Goal: Task Accomplishment & Management: Use online tool/utility

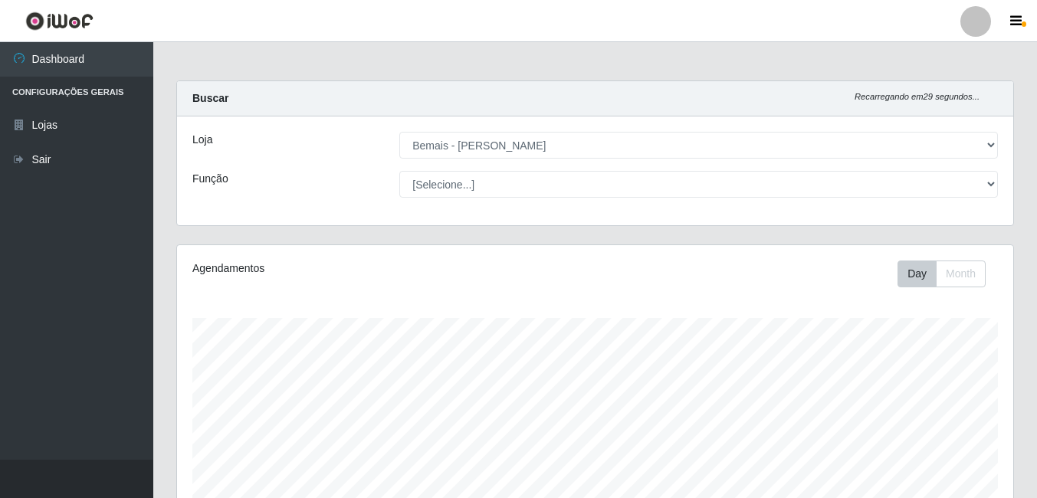
select select "230"
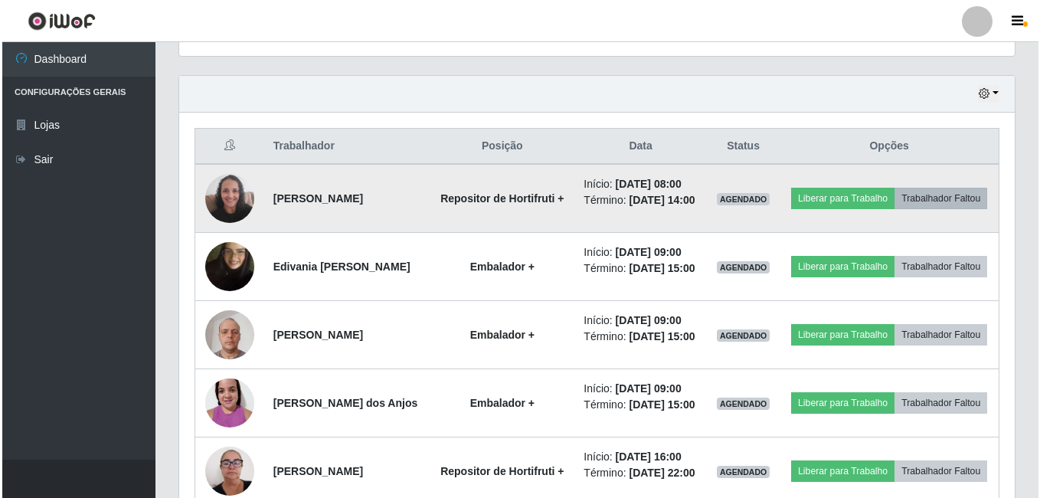
scroll to position [318, 836]
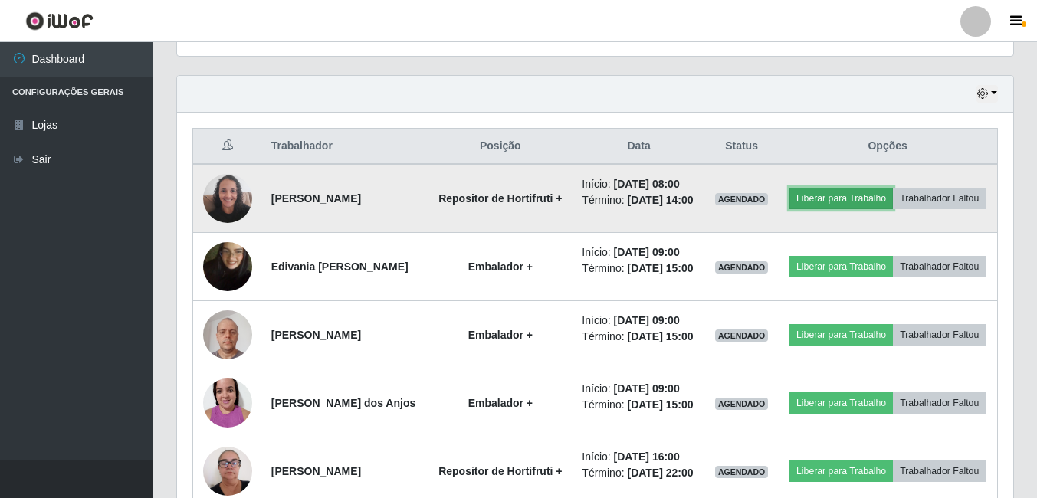
click at [893, 188] on button "Liberar para Trabalho" at bounding box center [840, 198] width 103 height 21
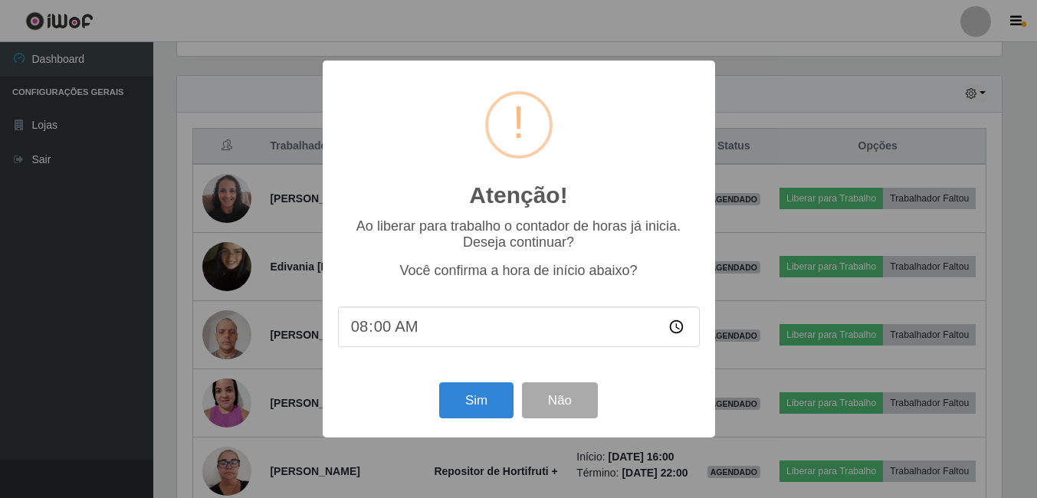
scroll to position [318, 828]
click at [379, 330] on input "08:00" at bounding box center [520, 326] width 362 height 41
type input "08:02"
type input "08:05"
click at [457, 408] on button "Sim" at bounding box center [478, 400] width 74 height 36
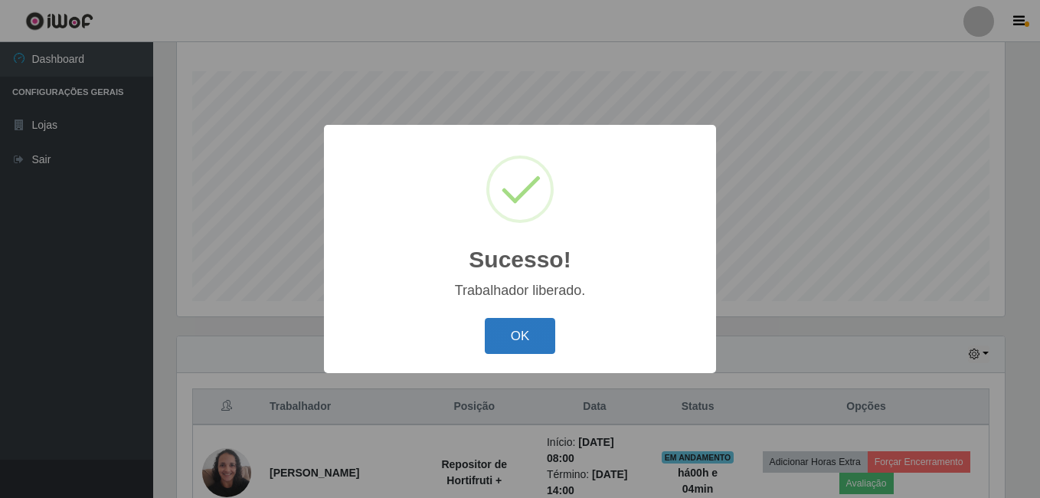
click at [519, 330] on button "OK" at bounding box center [520, 336] width 71 height 36
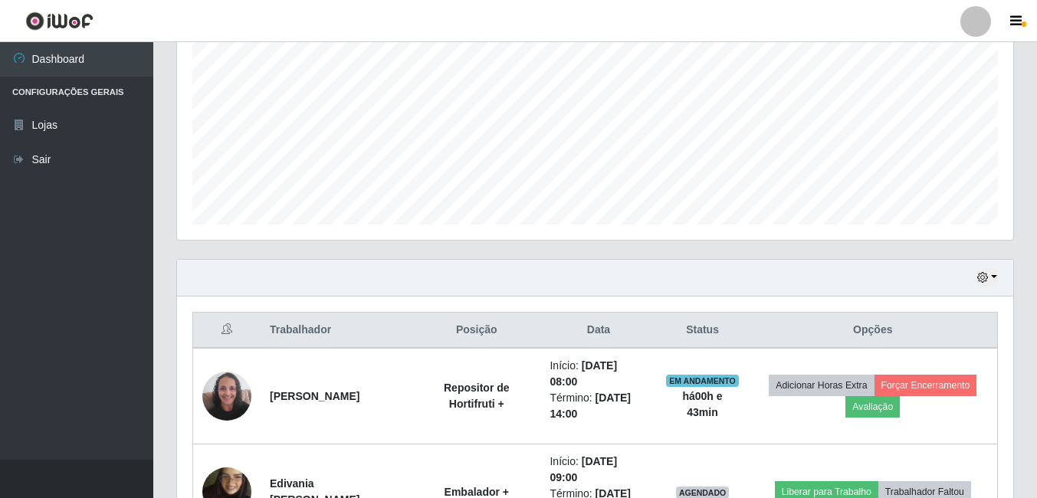
scroll to position [553, 0]
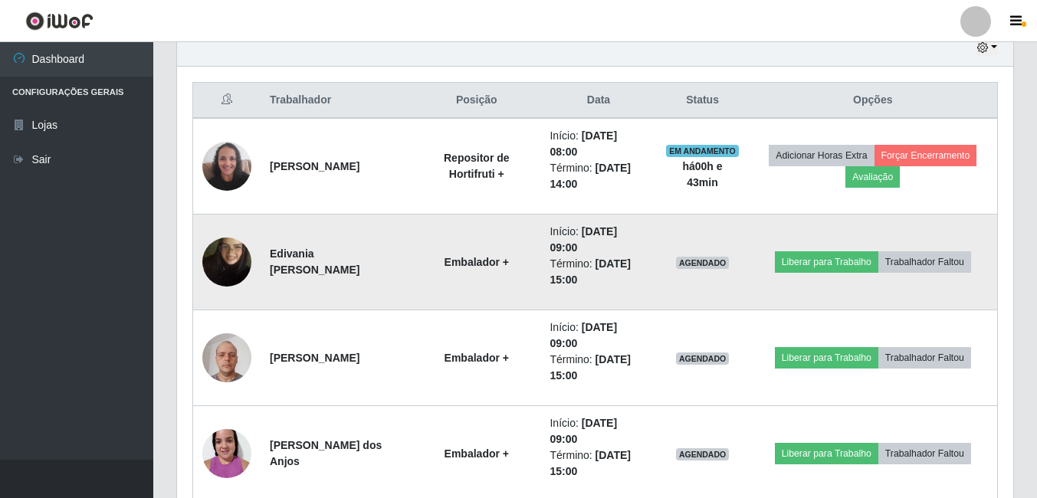
click at [241, 252] on img at bounding box center [226, 261] width 49 height 87
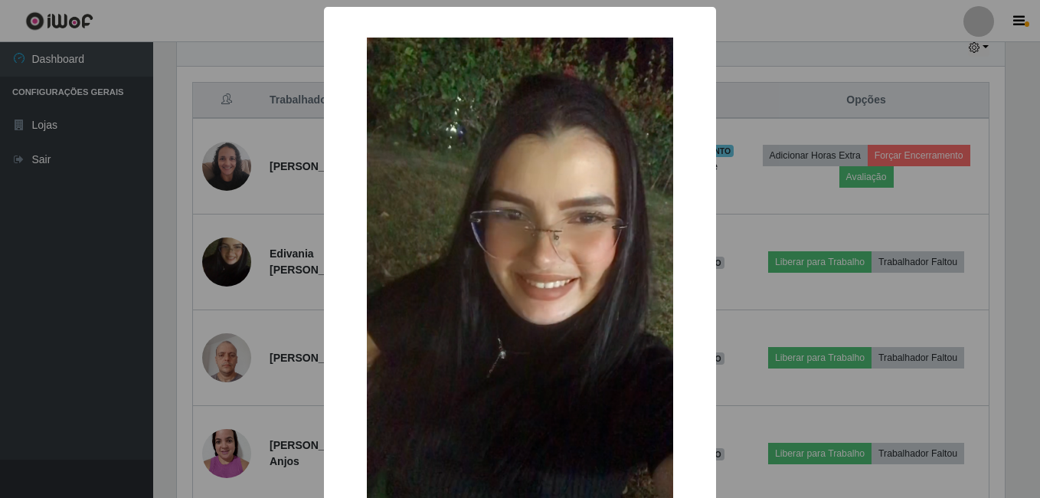
click at [202, 275] on div "× OK Cancel" at bounding box center [520, 249] width 1040 height 498
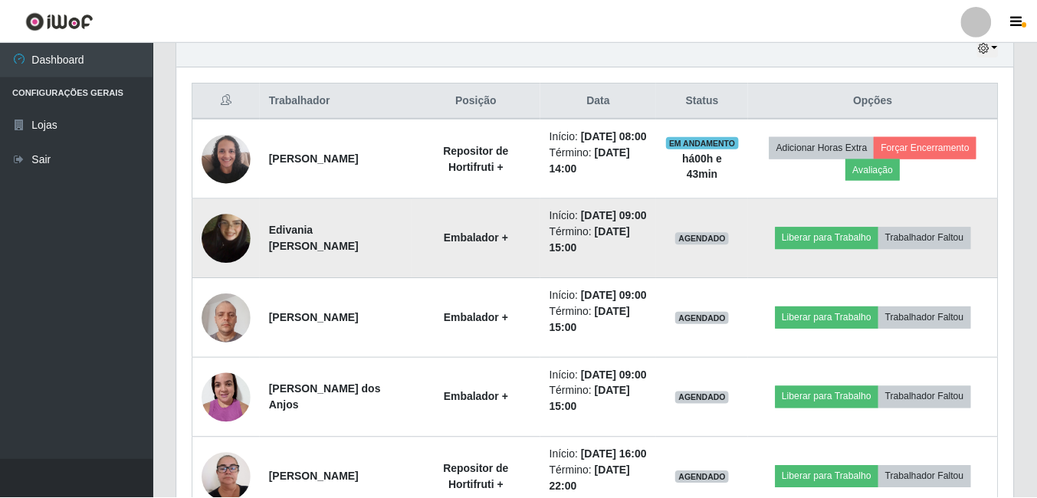
scroll to position [318, 836]
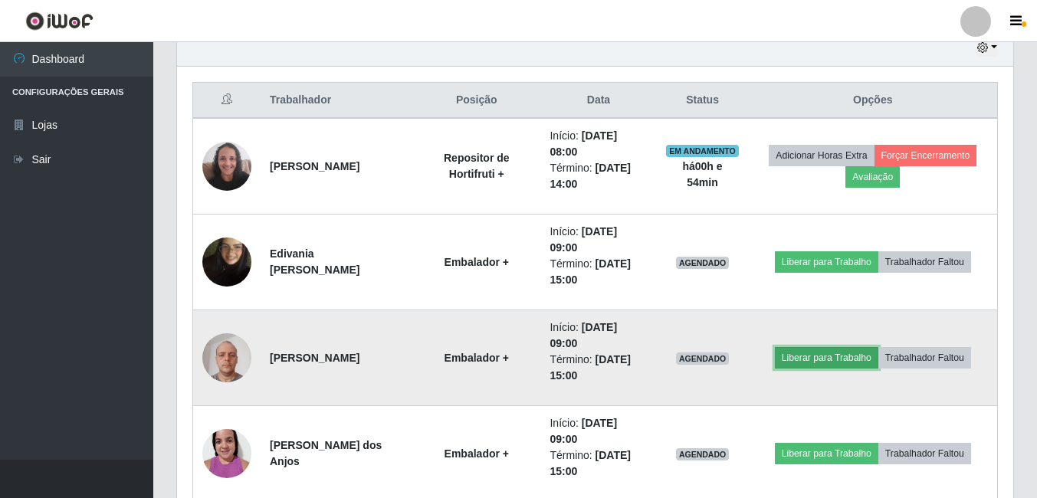
click at [804, 356] on button "Liberar para Trabalho" at bounding box center [826, 357] width 103 height 21
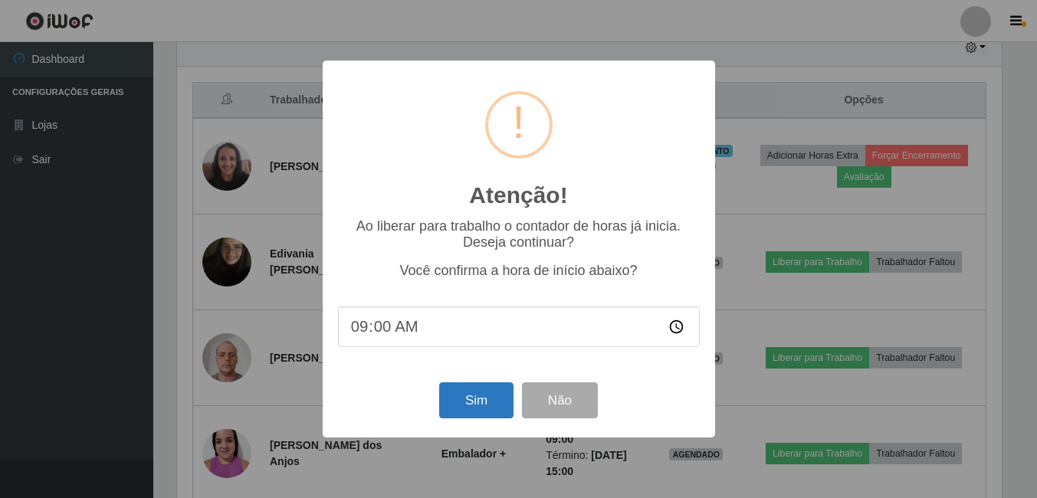
scroll to position [318, 828]
click at [473, 398] on button "Sim" at bounding box center [478, 400] width 74 height 36
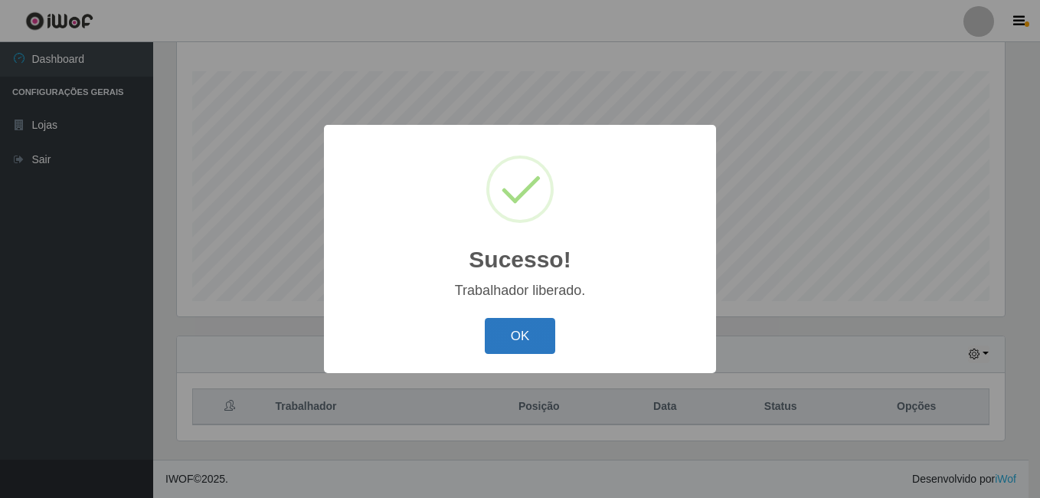
click at [541, 339] on button "OK" at bounding box center [520, 336] width 71 height 36
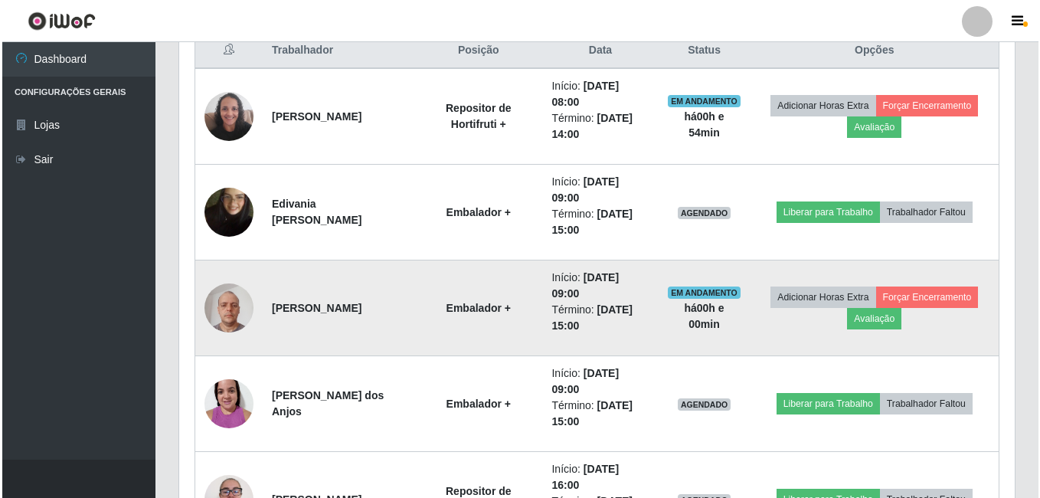
scroll to position [630, 0]
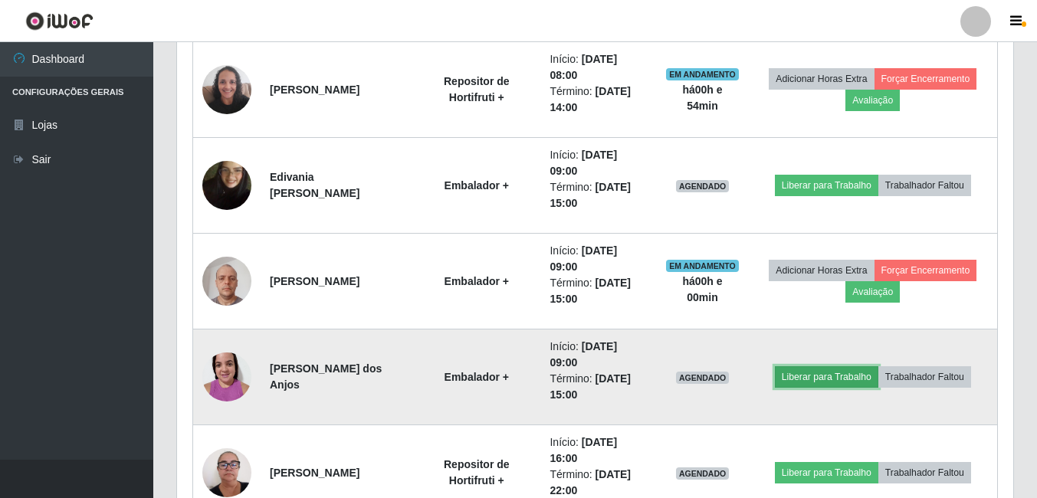
click at [812, 375] on button "Liberar para Trabalho" at bounding box center [826, 376] width 103 height 21
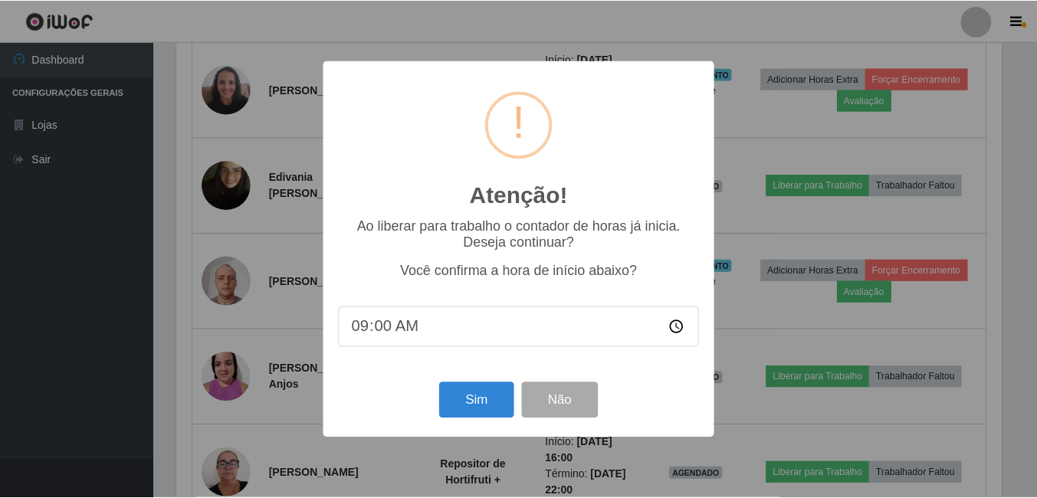
scroll to position [318, 828]
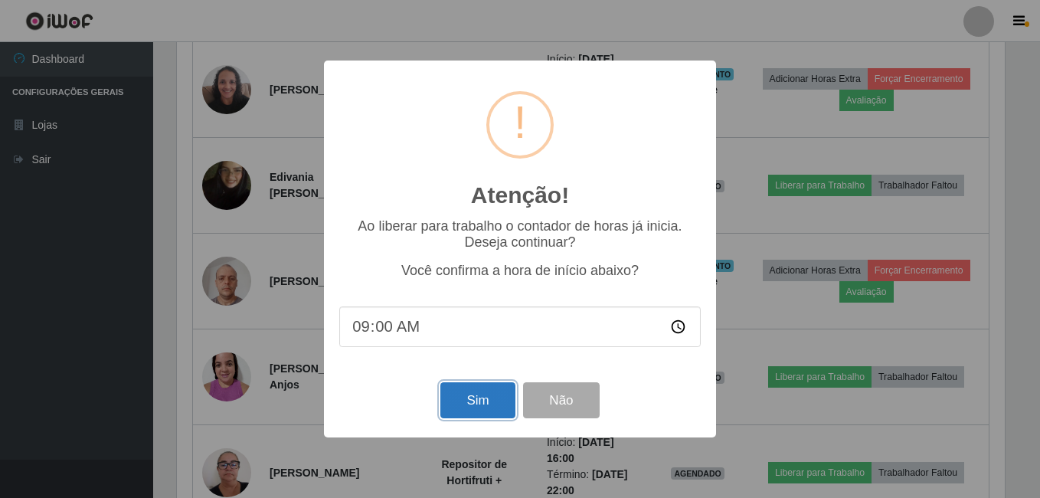
click at [482, 408] on button "Sim" at bounding box center [478, 400] width 74 height 36
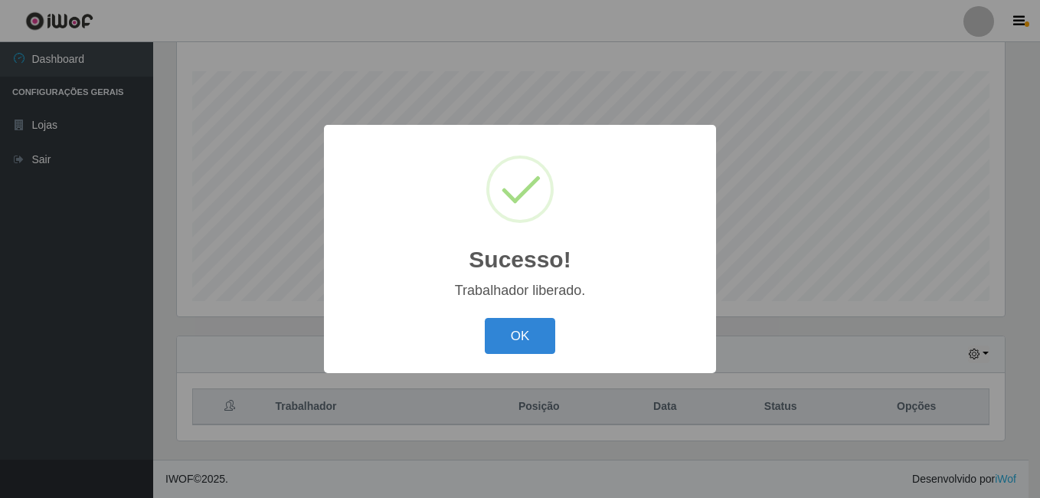
click at [485, 318] on button "OK" at bounding box center [520, 336] width 71 height 36
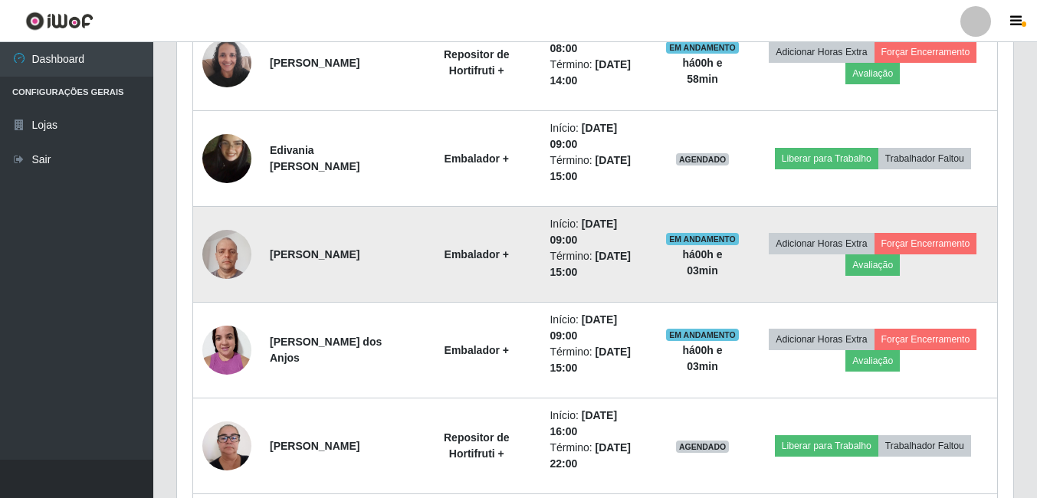
scroll to position [630, 0]
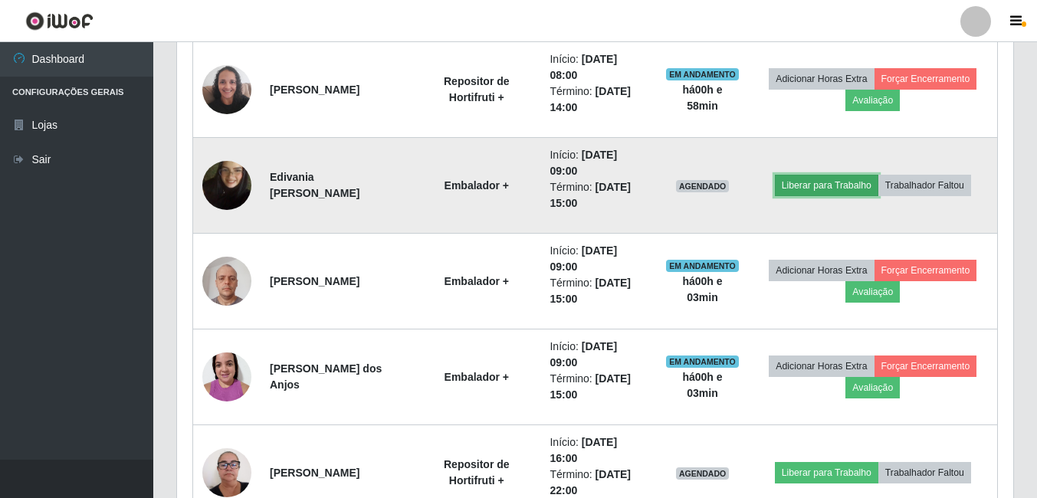
click at [841, 181] on button "Liberar para Trabalho" at bounding box center [826, 185] width 103 height 21
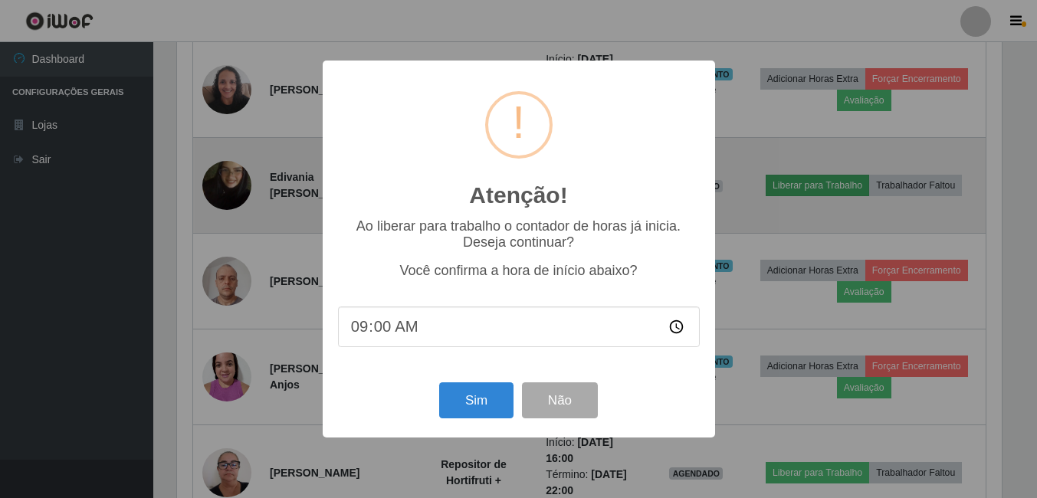
scroll to position [318, 828]
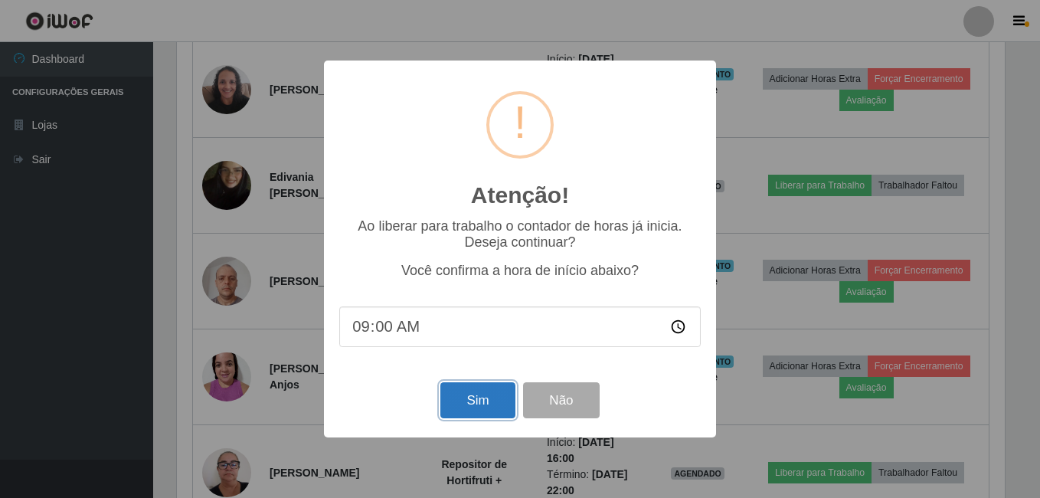
click at [496, 393] on button "Sim" at bounding box center [478, 400] width 74 height 36
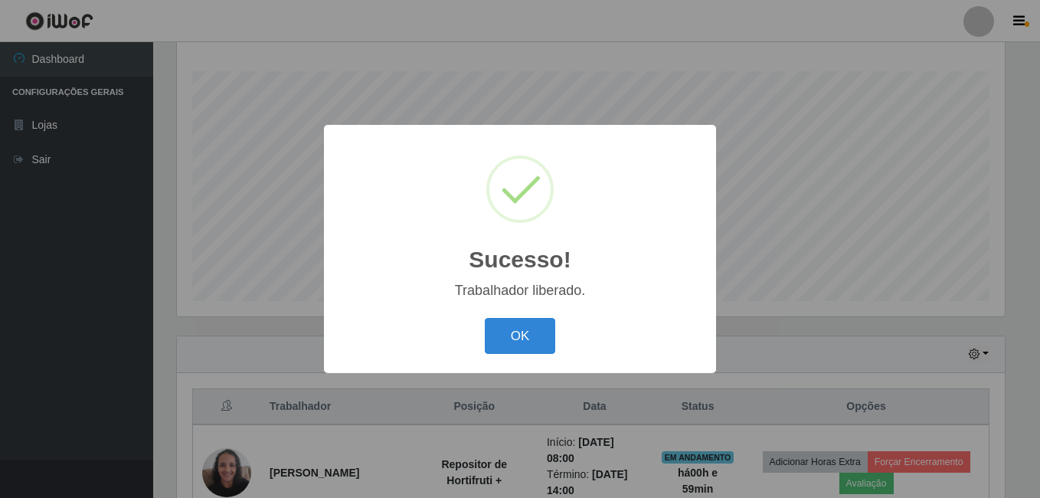
click at [485, 318] on button "OK" at bounding box center [520, 336] width 71 height 36
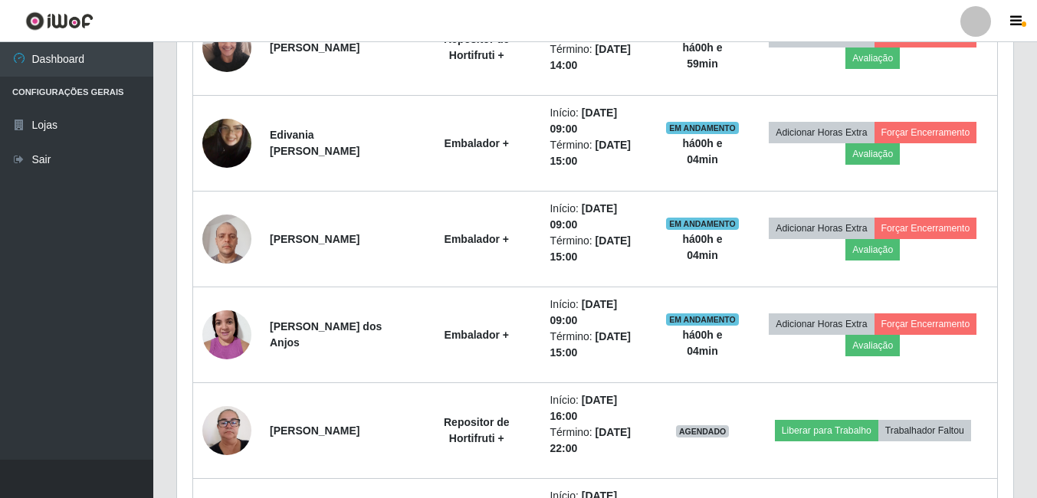
scroll to position [477, 0]
